Goal: Information Seeking & Learning: Learn about a topic

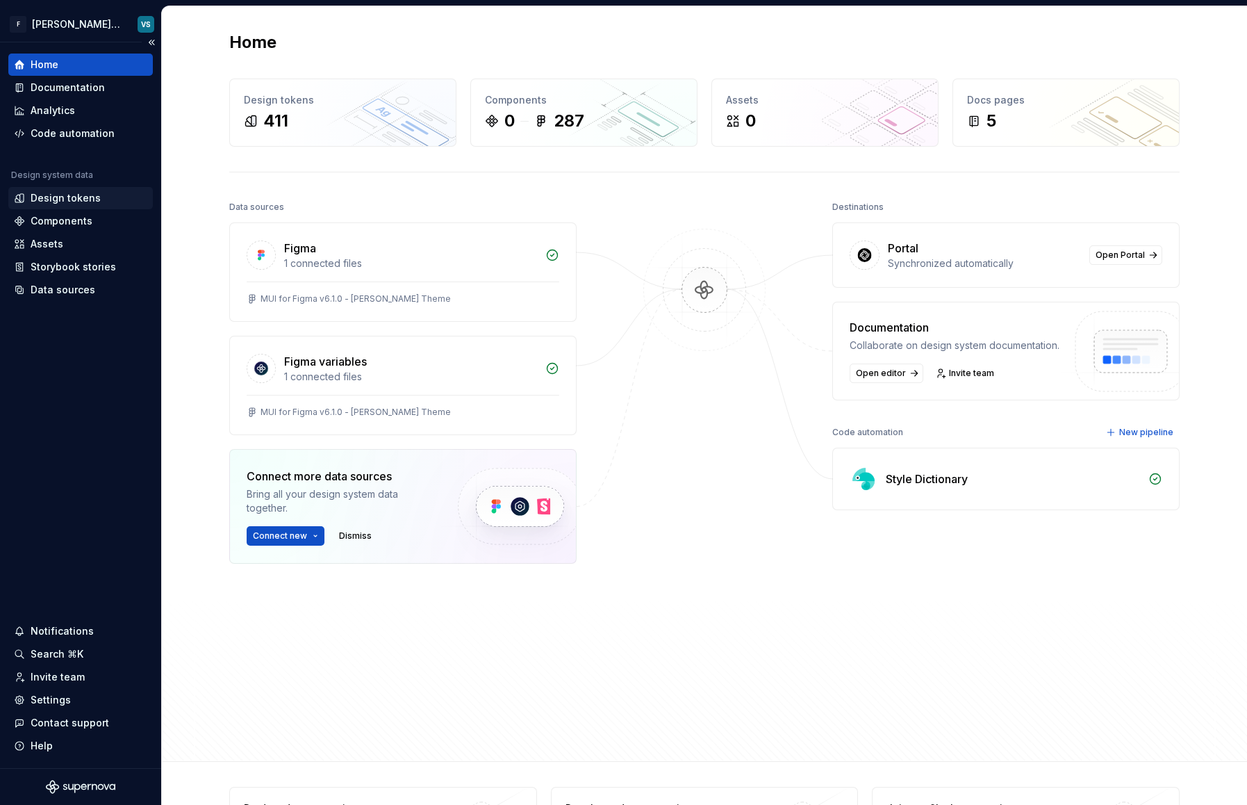
click at [82, 201] on div "Design tokens" at bounding box center [66, 198] width 70 height 14
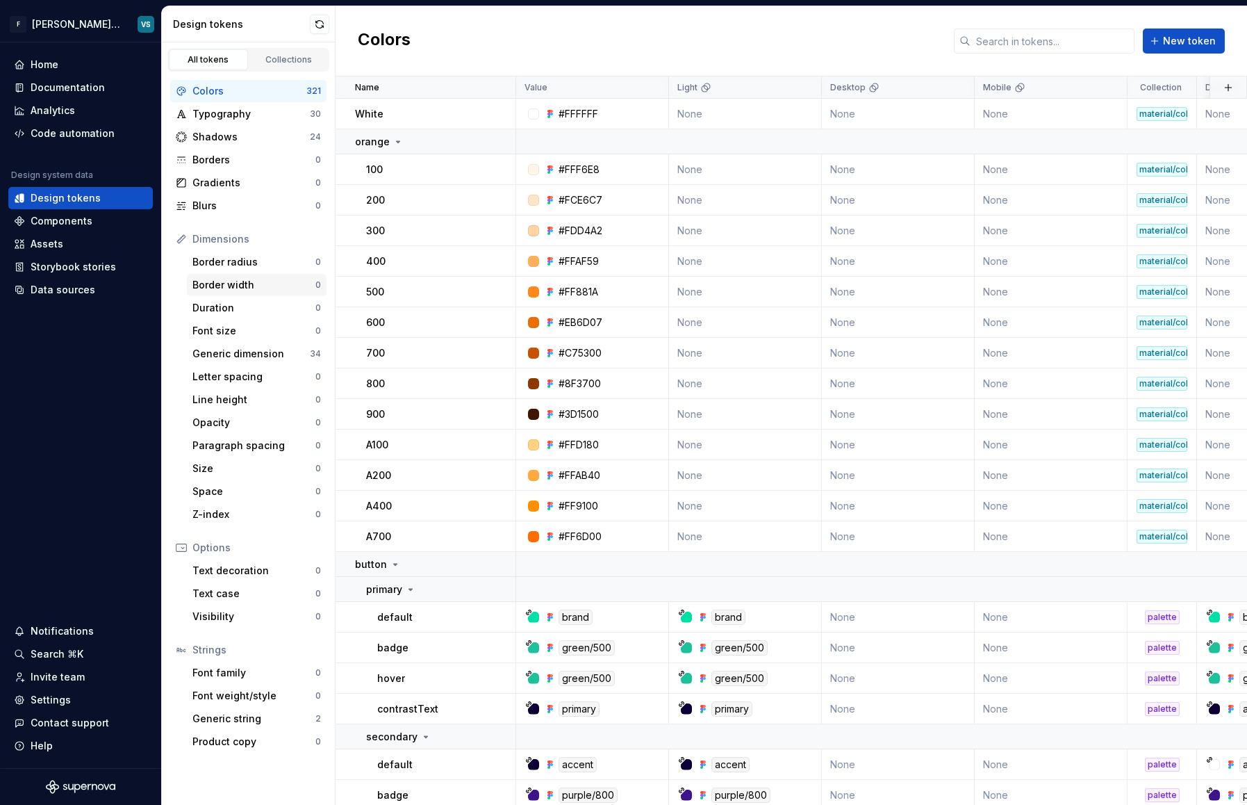
click at [242, 287] on div "Border width" at bounding box center [254, 285] width 123 height 14
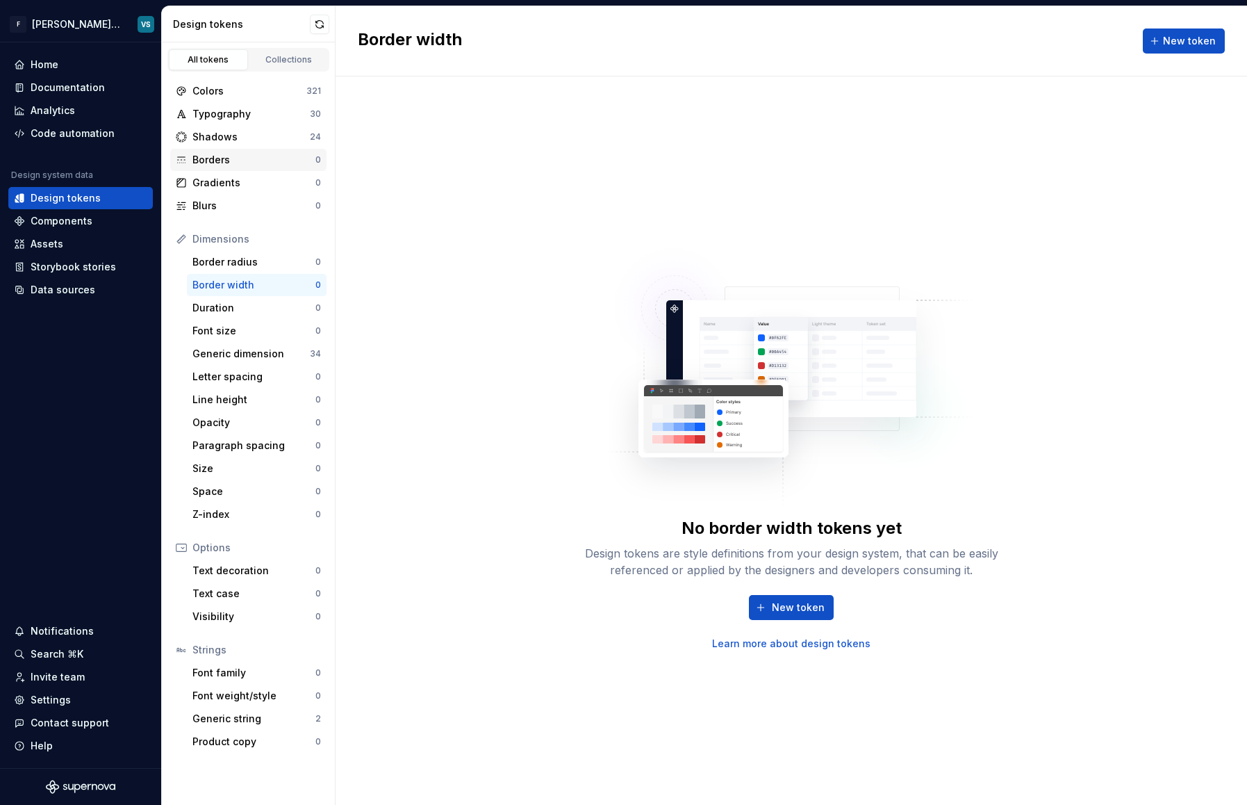
click at [247, 149] on div "Borders 0" at bounding box center [248, 160] width 156 height 22
click at [253, 137] on div "Shadows" at bounding box center [251, 137] width 117 height 14
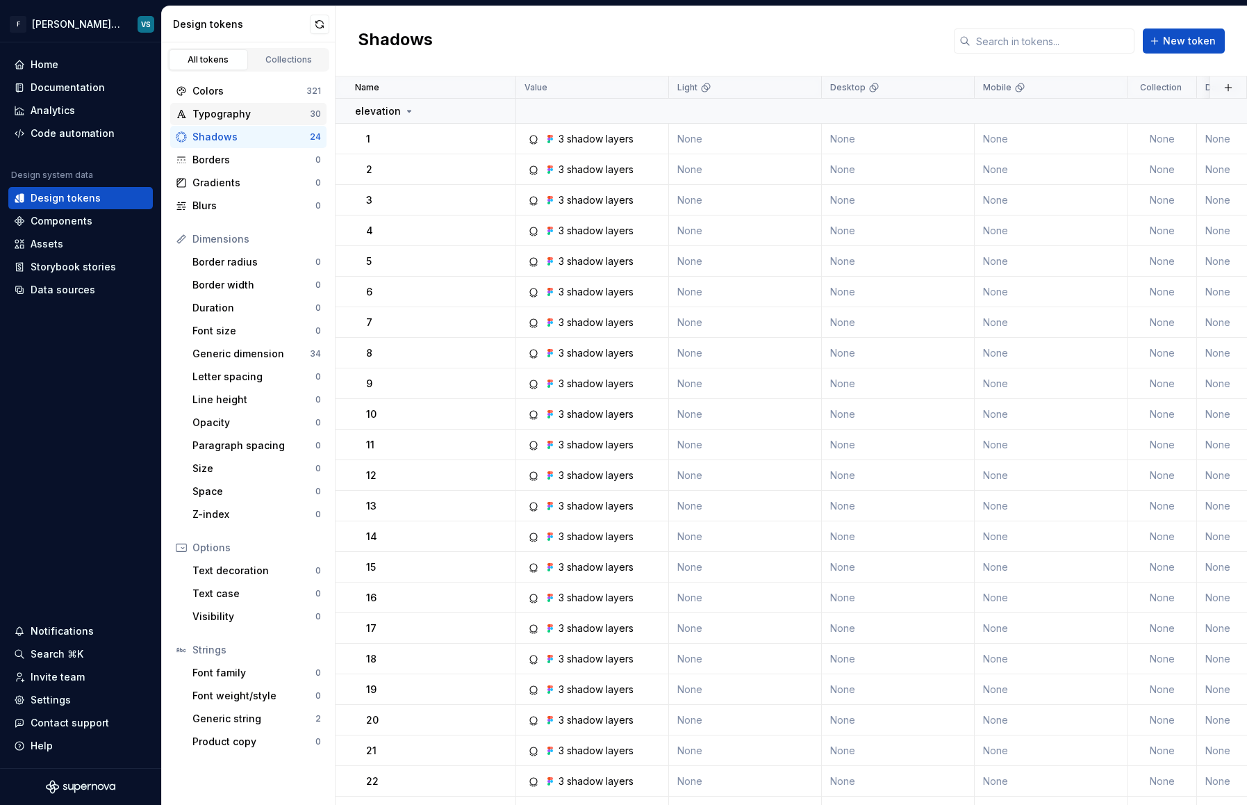
click at [251, 110] on div "Typography" at bounding box center [251, 114] width 117 height 14
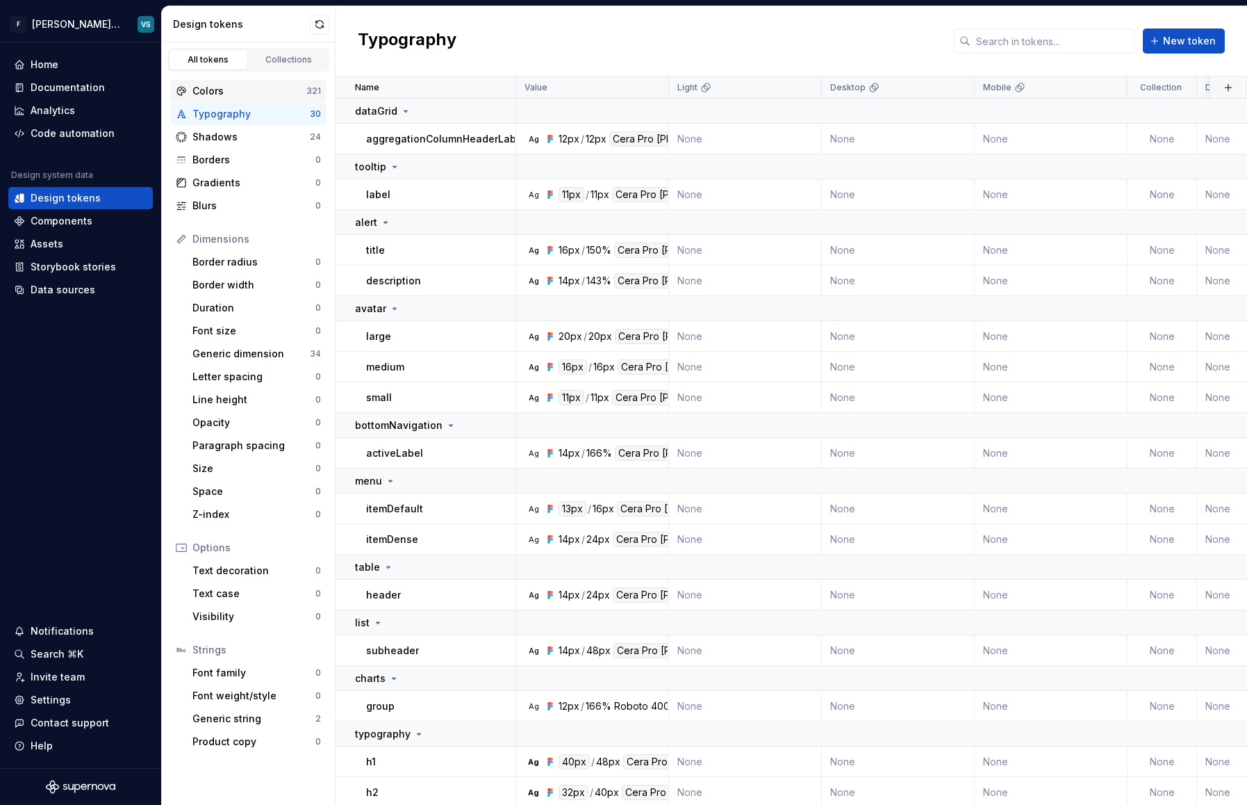
click at [256, 92] on div "Colors" at bounding box center [250, 91] width 114 height 14
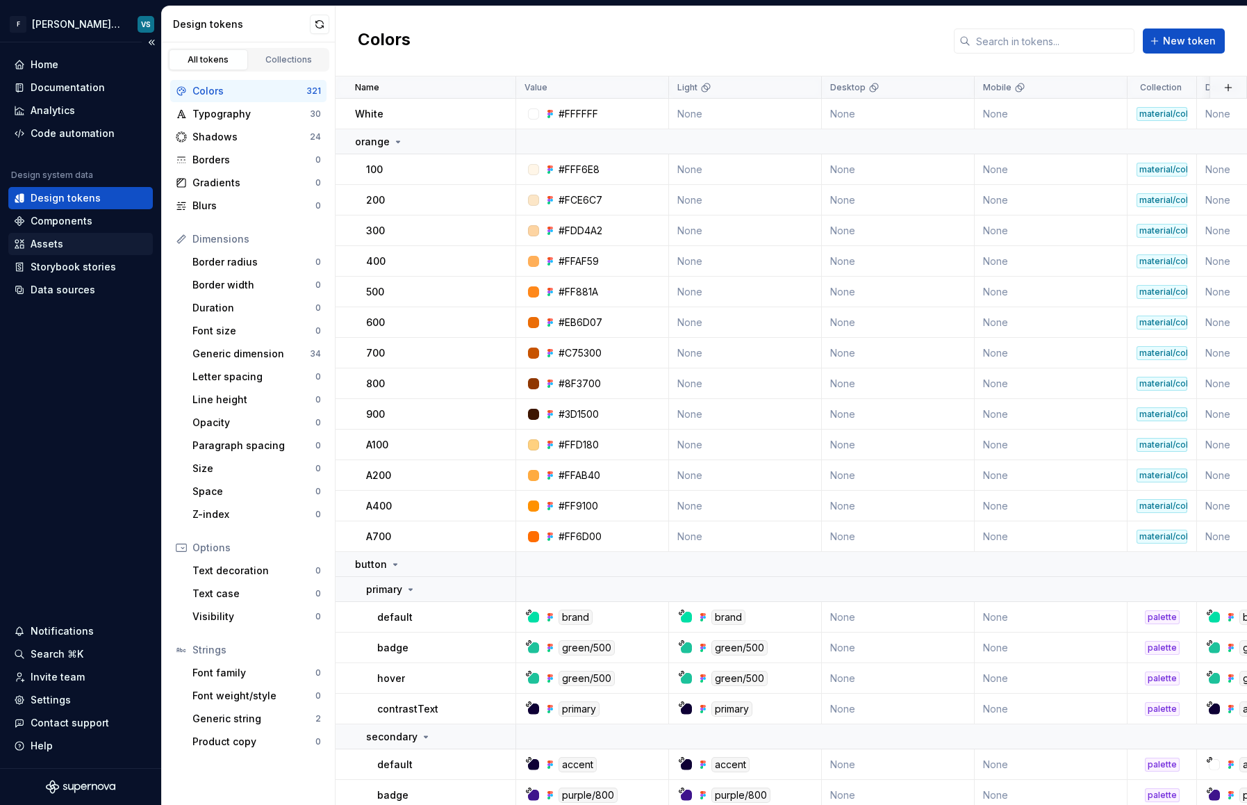
click at [68, 234] on div "Assets" at bounding box center [80, 244] width 145 height 22
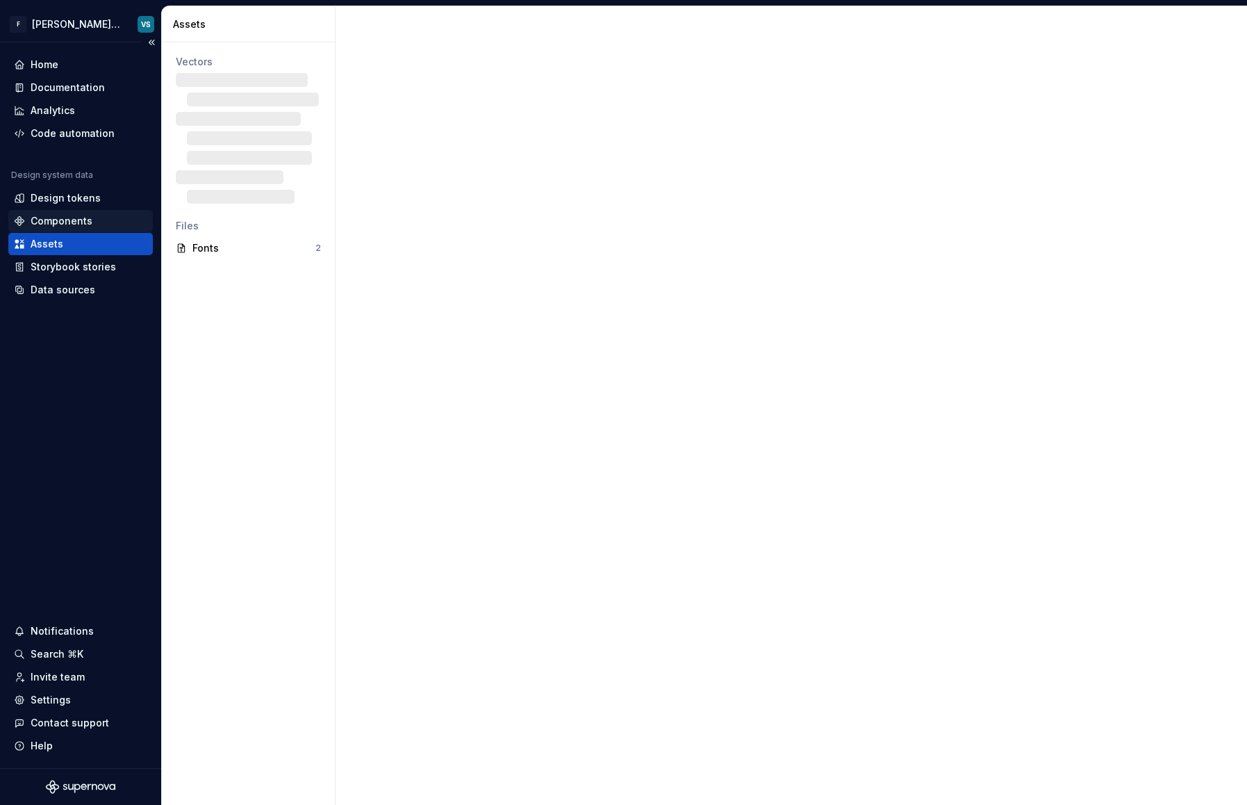
click at [73, 219] on div "Components" at bounding box center [62, 221] width 62 height 14
